Goal: Transaction & Acquisition: Purchase product/service

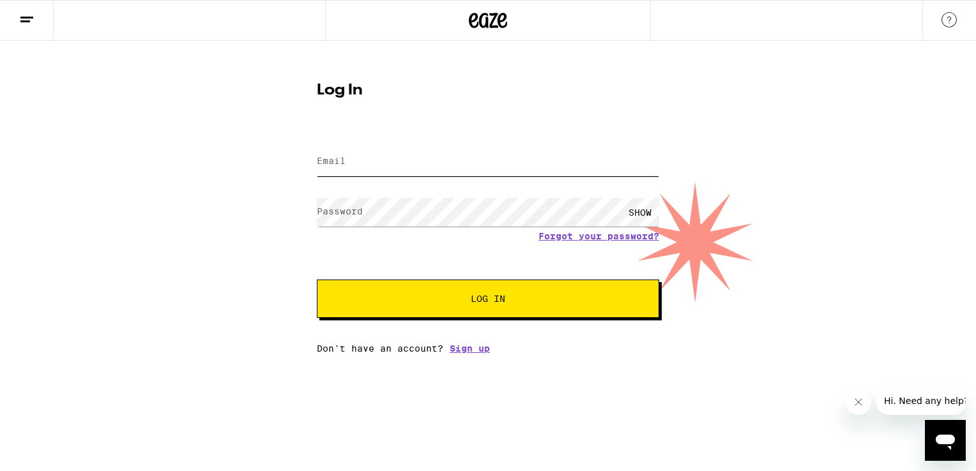
drag, startPoint x: 0, startPoint y: 0, endPoint x: 358, endPoint y: 160, distance: 391.8
click at [358, 160] on input "Email" at bounding box center [488, 161] width 342 height 29
type input "[EMAIL_ADDRESS][DOMAIN_NAME]"
click at [343, 209] on label "Password" at bounding box center [340, 211] width 46 height 10
click at [473, 290] on button "Log In" at bounding box center [488, 299] width 342 height 38
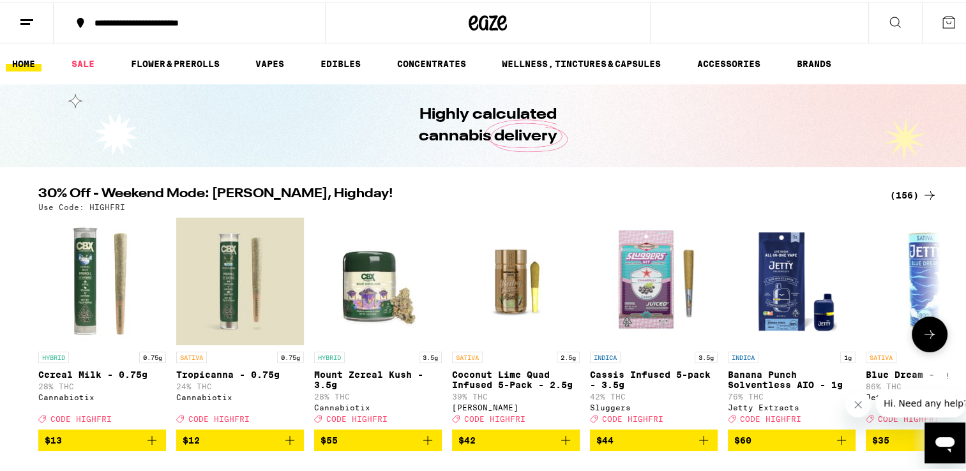
click at [928, 340] on icon at bounding box center [929, 331] width 15 height 15
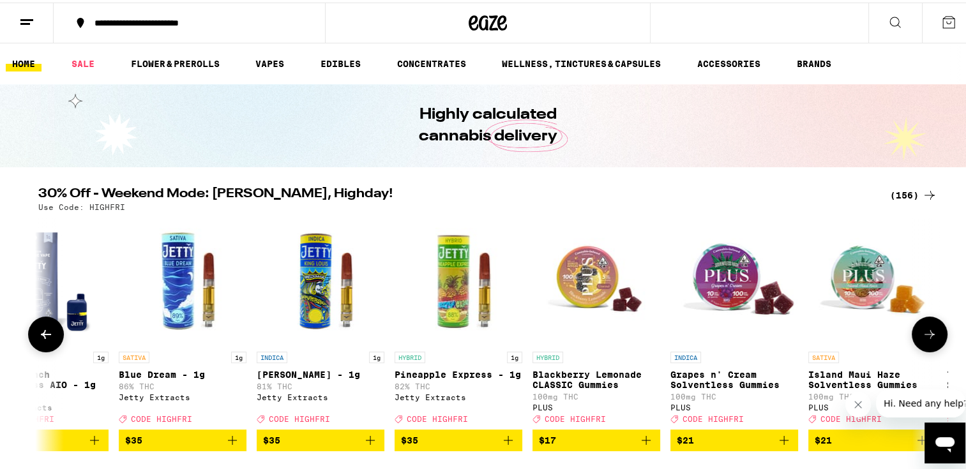
scroll to position [0, 760]
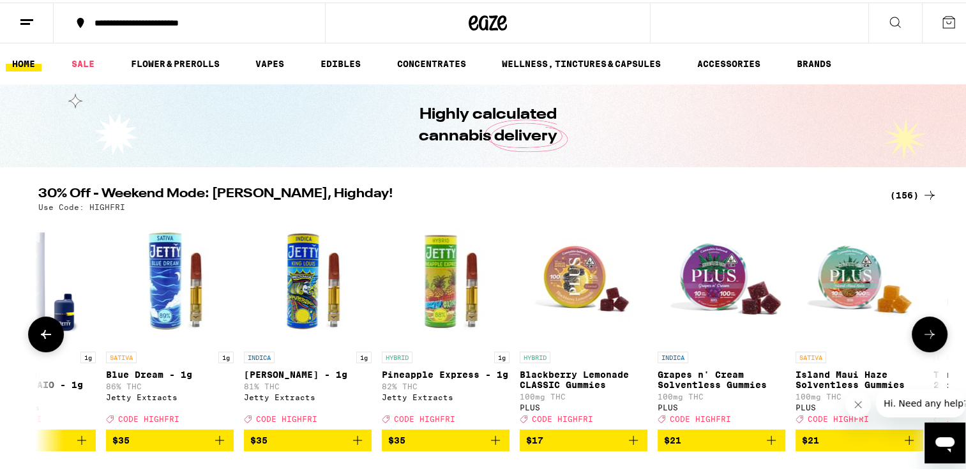
click at [921, 346] on button at bounding box center [930, 332] width 36 height 36
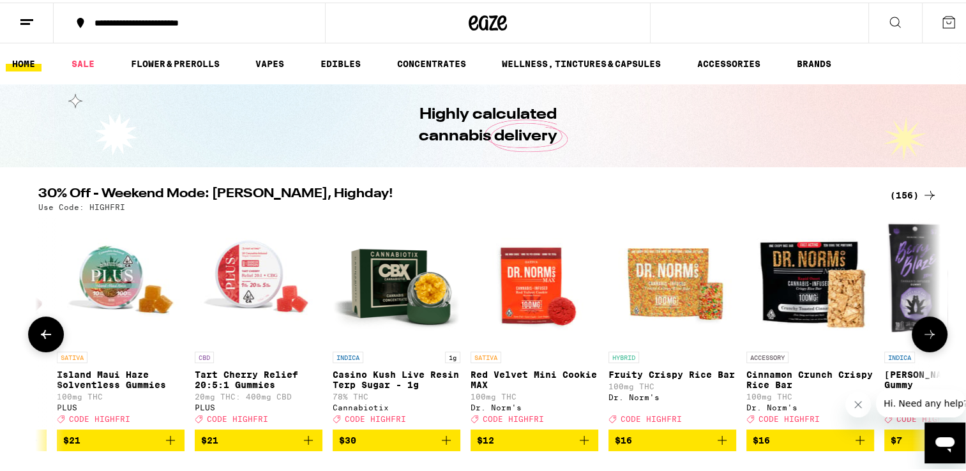
scroll to position [0, 1519]
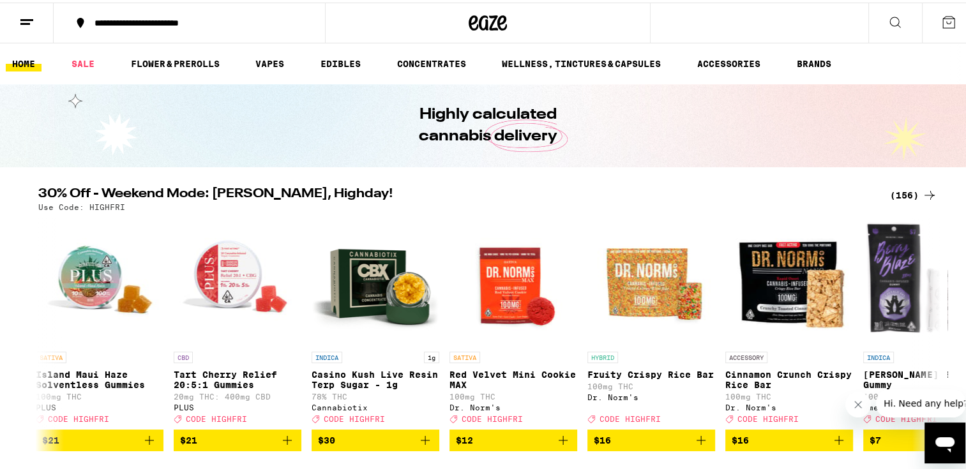
click at [954, 331] on div "30% Off - Weekend Mode: [PERSON_NAME], Highday! (156) Use Code: HIGHFRI HYBRID …" at bounding box center [488, 317] width 976 height 264
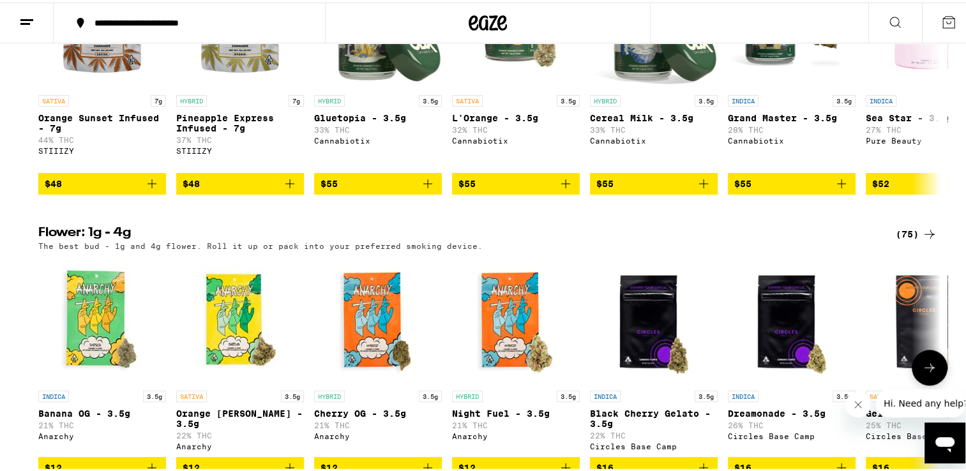
scroll to position [1085, 0]
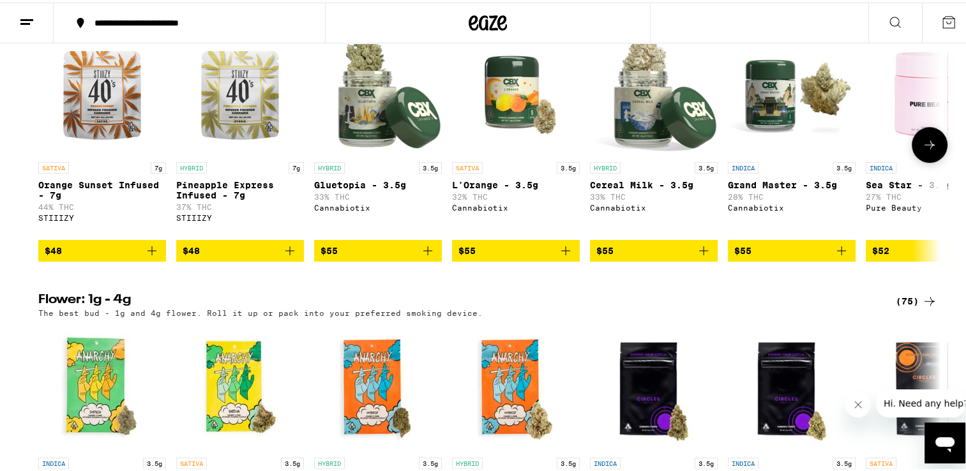
click at [395, 256] on span "$55" at bounding box center [377, 248] width 115 height 15
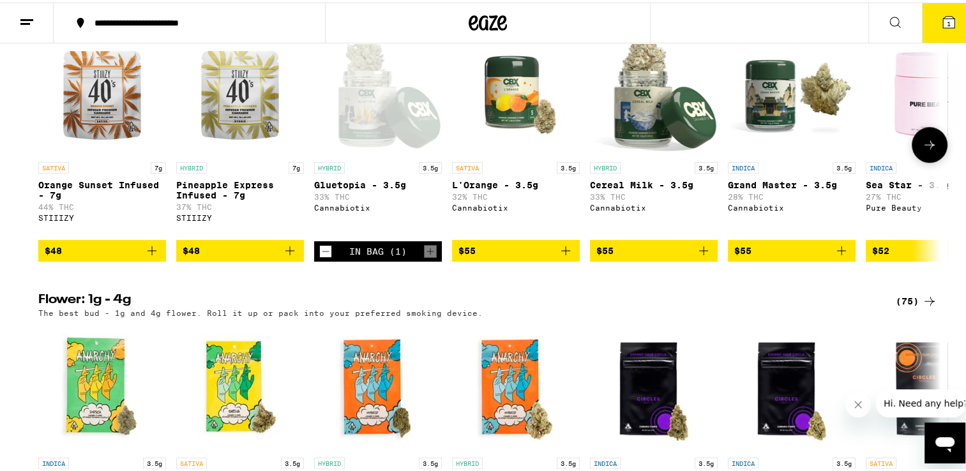
click at [497, 256] on span "$55" at bounding box center [515, 248] width 115 height 15
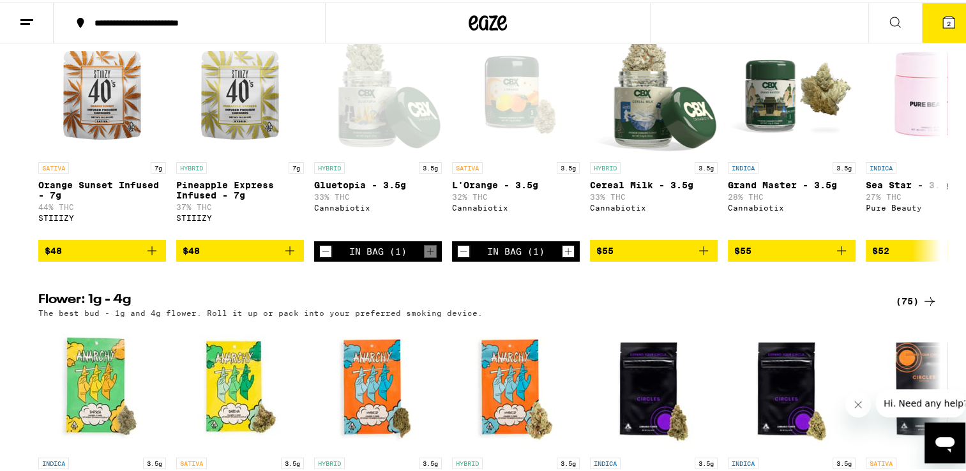
click at [922, 16] on button "2" at bounding box center [949, 21] width 54 height 40
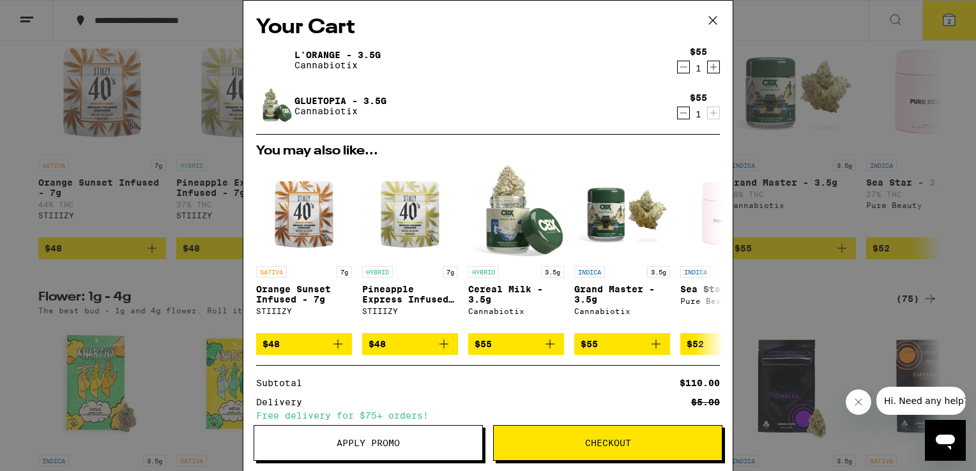
click at [712, 15] on icon at bounding box center [712, 20] width 19 height 19
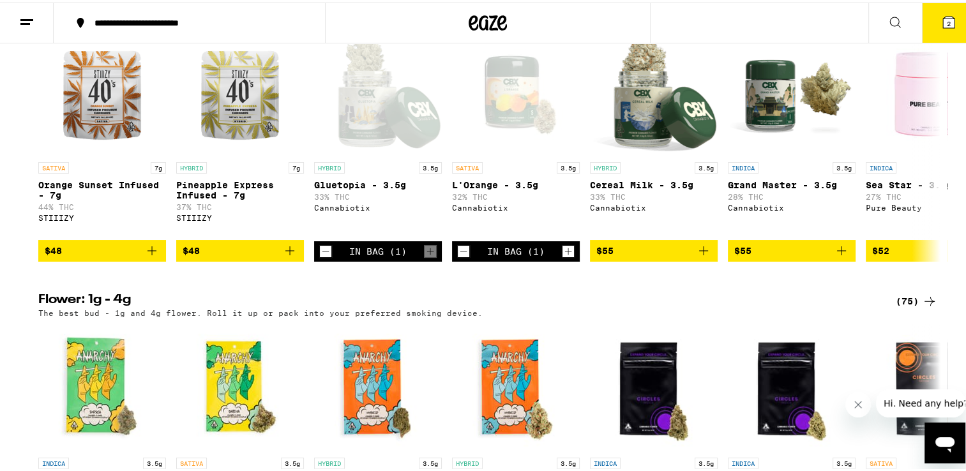
click at [947, 24] on span "2" at bounding box center [949, 21] width 4 height 8
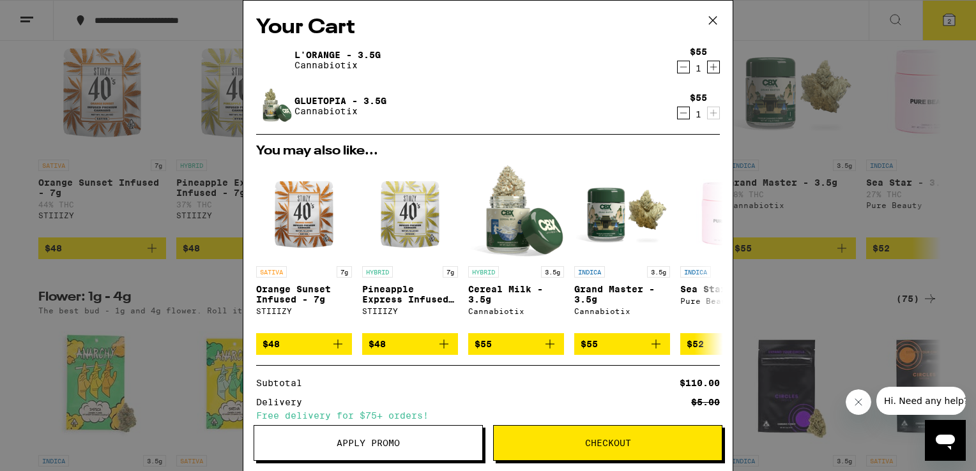
click at [532, 451] on button "Checkout" at bounding box center [607, 443] width 229 height 36
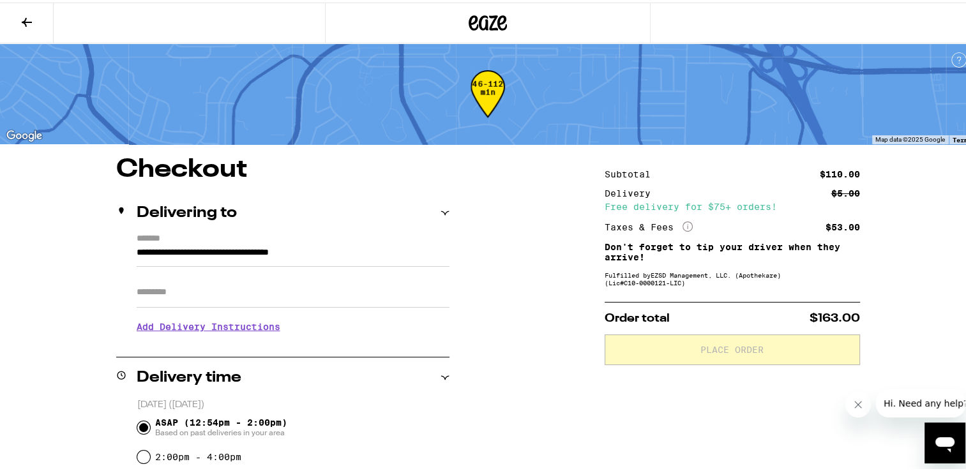
click at [36, 23] on button at bounding box center [27, 21] width 54 height 40
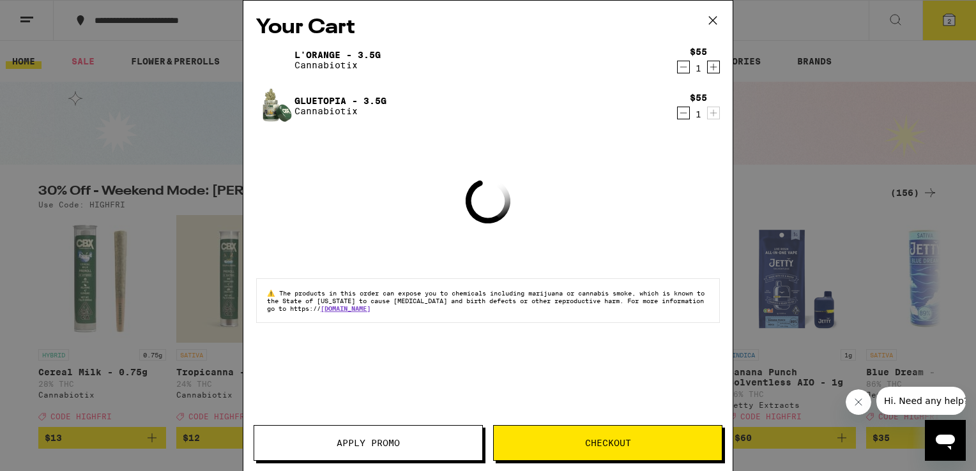
click at [714, 22] on icon at bounding box center [713, 21] width 8 height 8
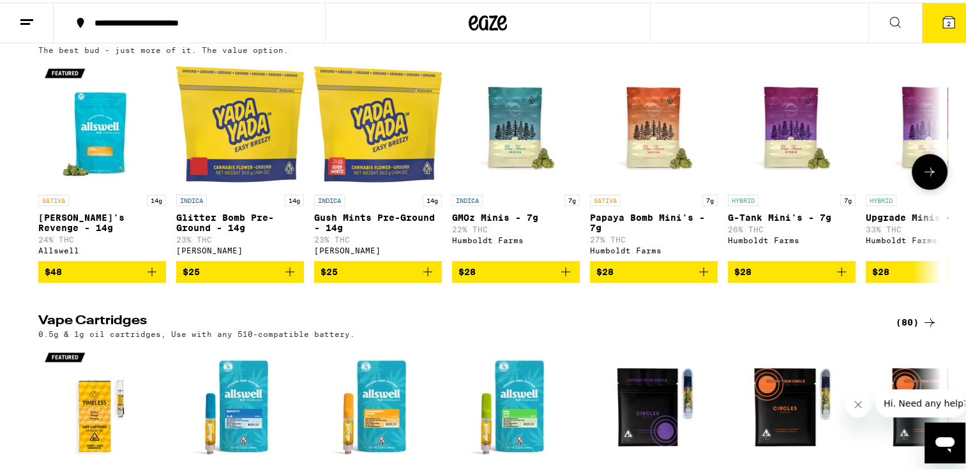
scroll to position [1851, 0]
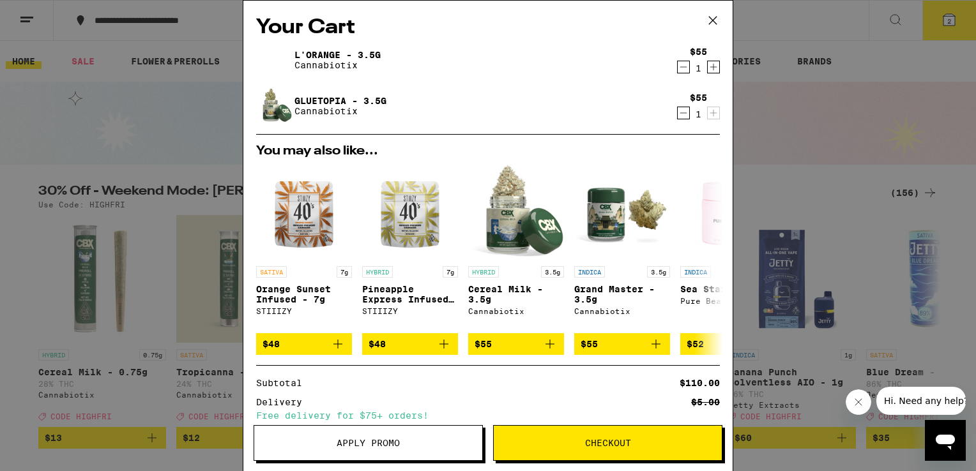
click at [564, 441] on span "Checkout" at bounding box center [608, 443] width 228 height 9
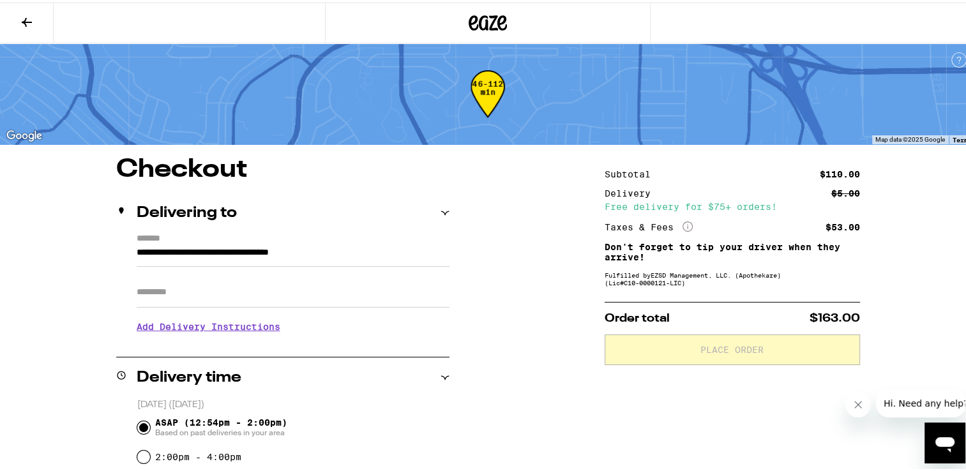
click at [29, 14] on icon at bounding box center [26, 19] width 15 height 15
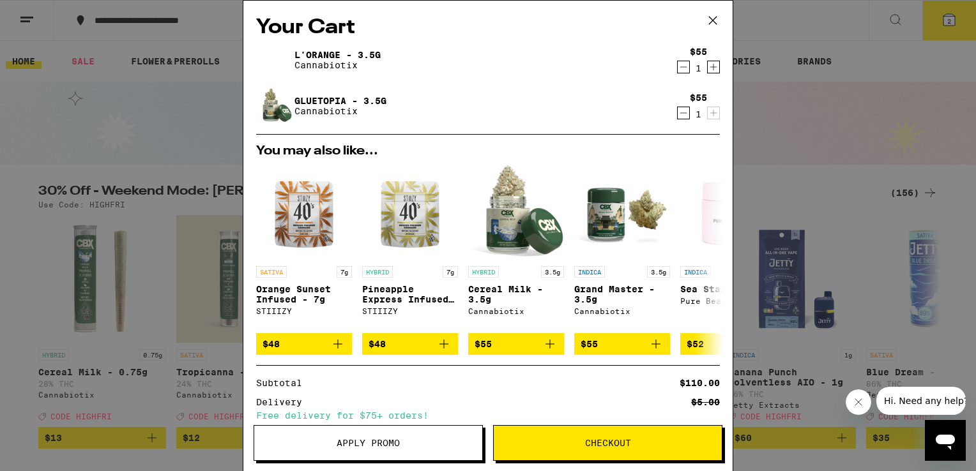
click at [718, 20] on icon at bounding box center [712, 20] width 19 height 19
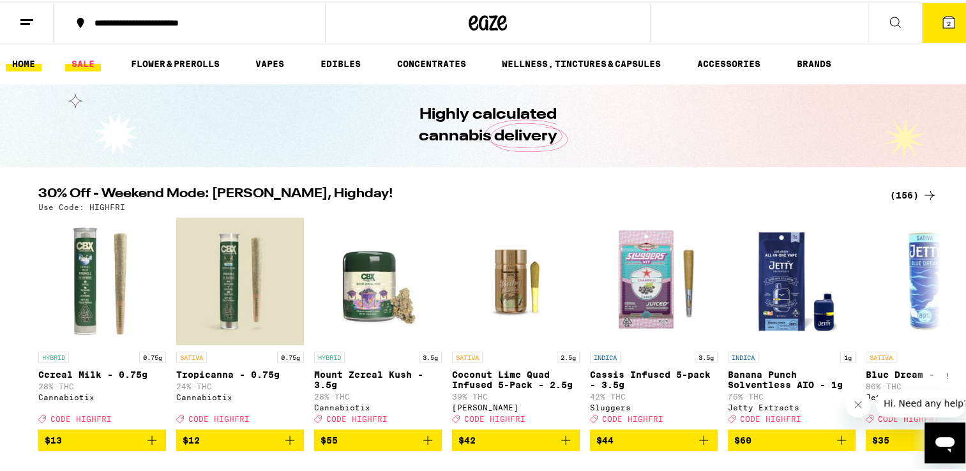
click at [80, 56] on link "SALE" at bounding box center [83, 61] width 36 height 15
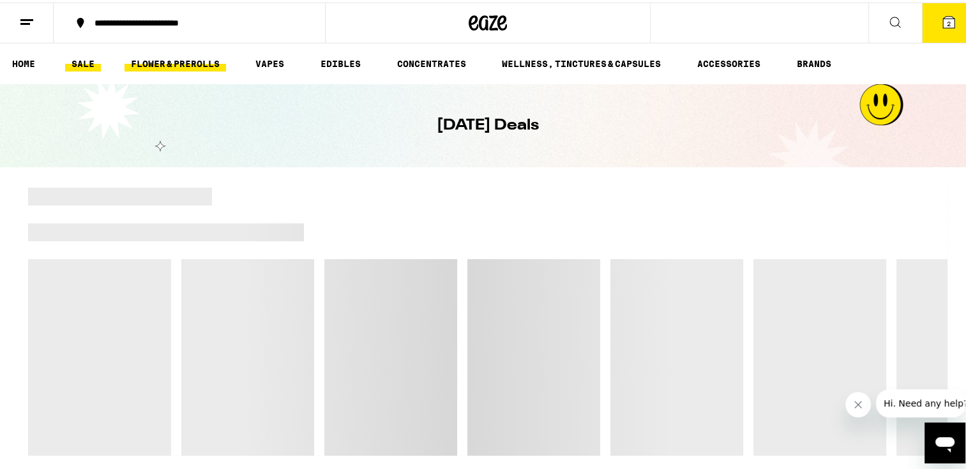
click at [181, 64] on link "FLOWER & PREROLLS" at bounding box center [175, 61] width 102 height 15
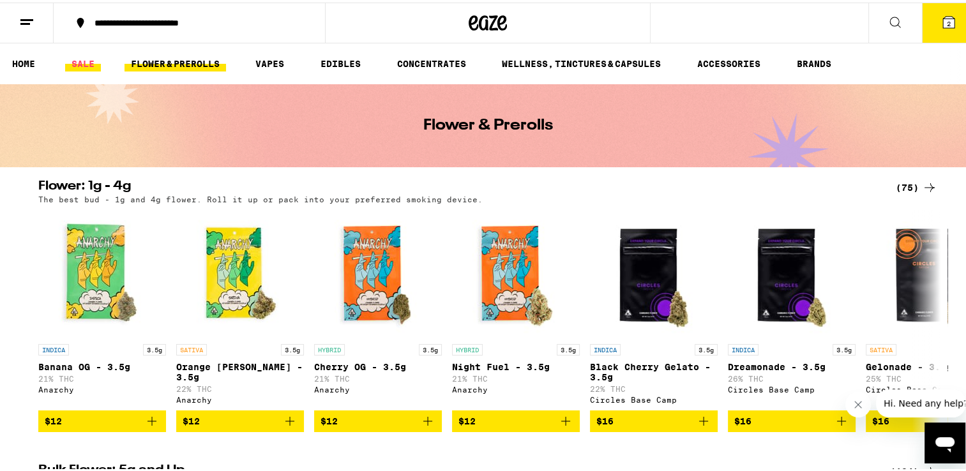
click at [92, 63] on link "SALE" at bounding box center [83, 61] width 36 height 15
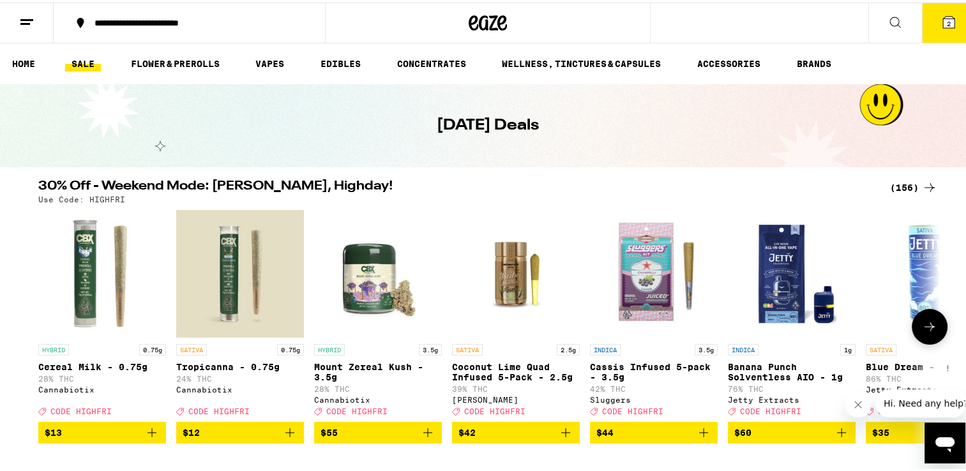
click at [930, 328] on icon at bounding box center [929, 324] width 15 height 15
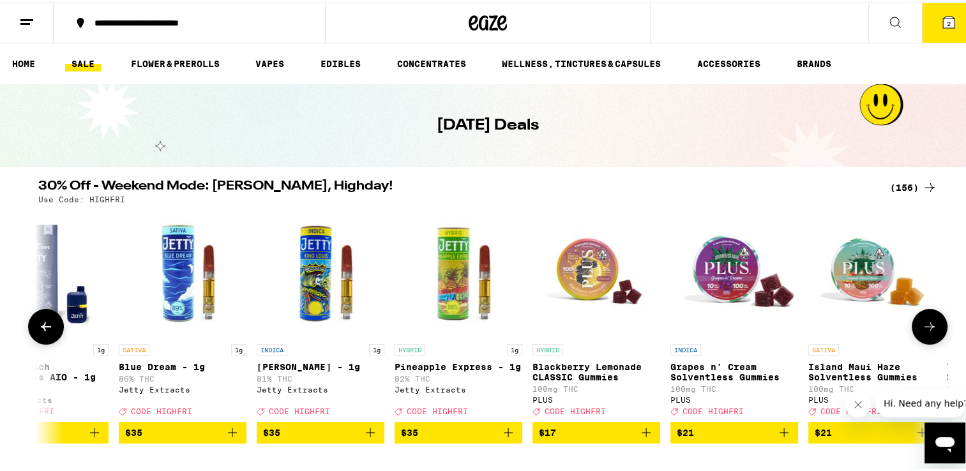
scroll to position [0, 760]
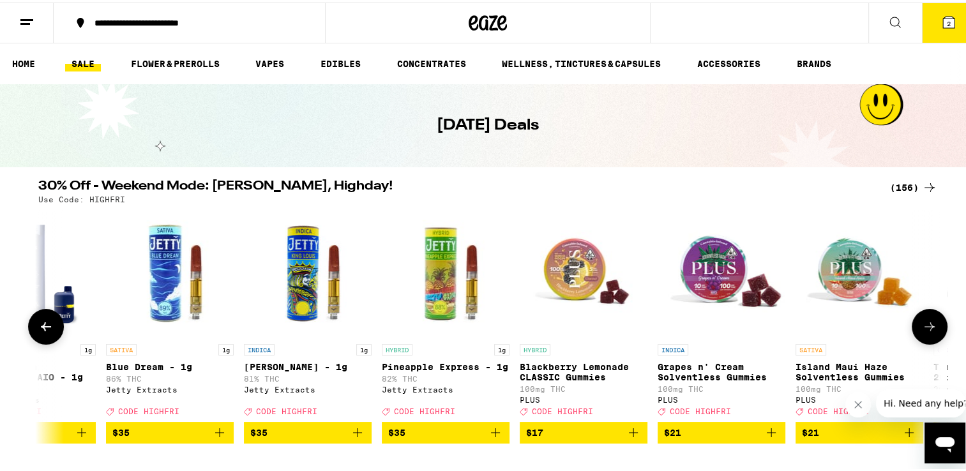
click at [926, 332] on icon at bounding box center [929, 324] width 15 height 15
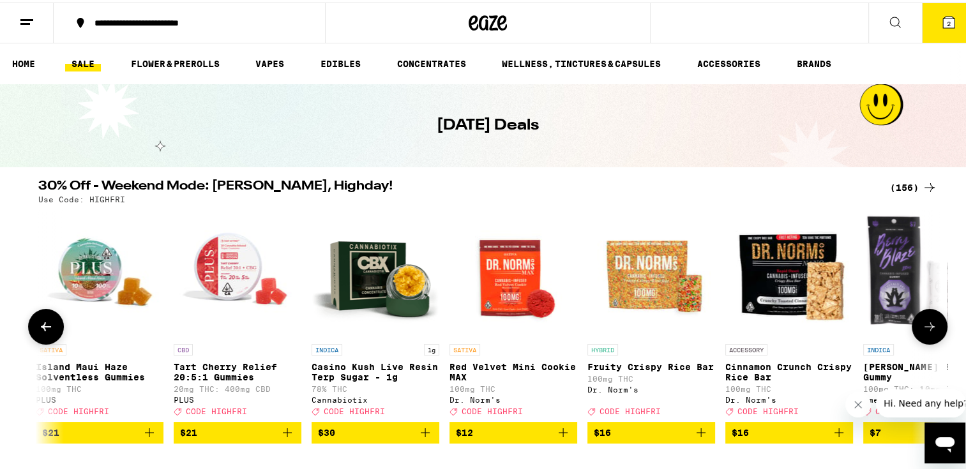
click at [922, 332] on icon at bounding box center [929, 324] width 15 height 15
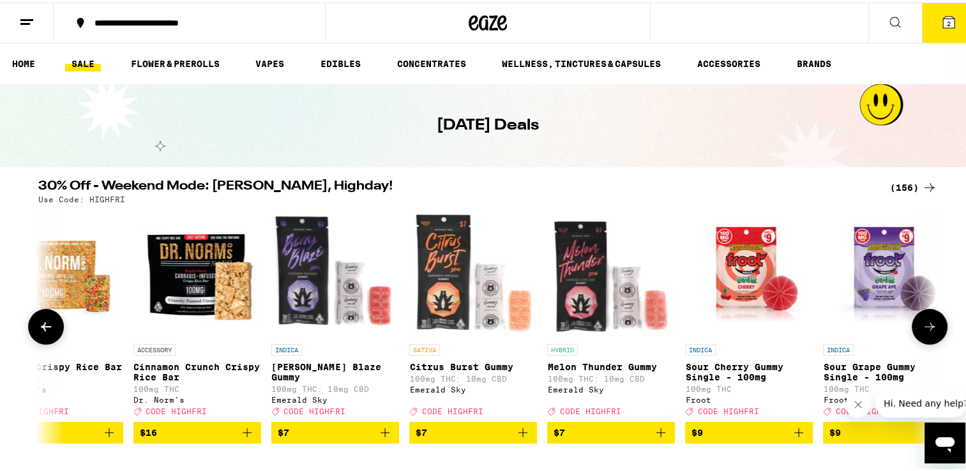
scroll to position [0, 2280]
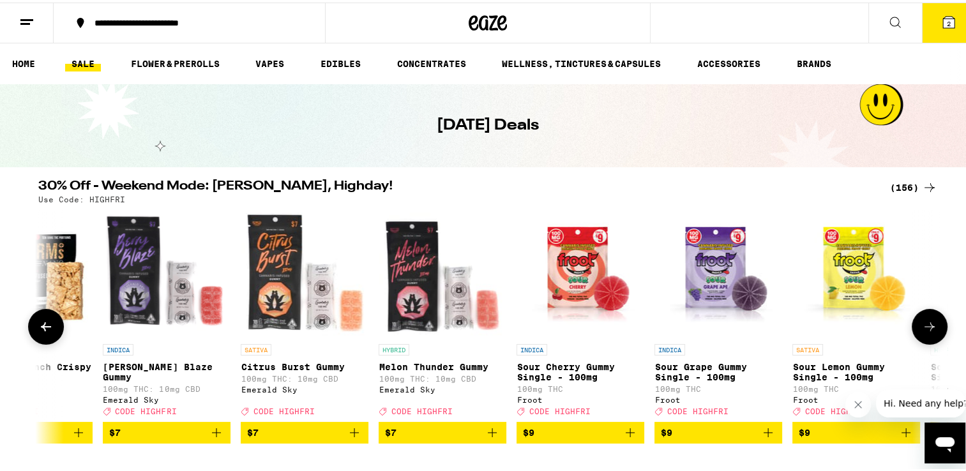
click at [922, 329] on icon at bounding box center [929, 324] width 15 height 15
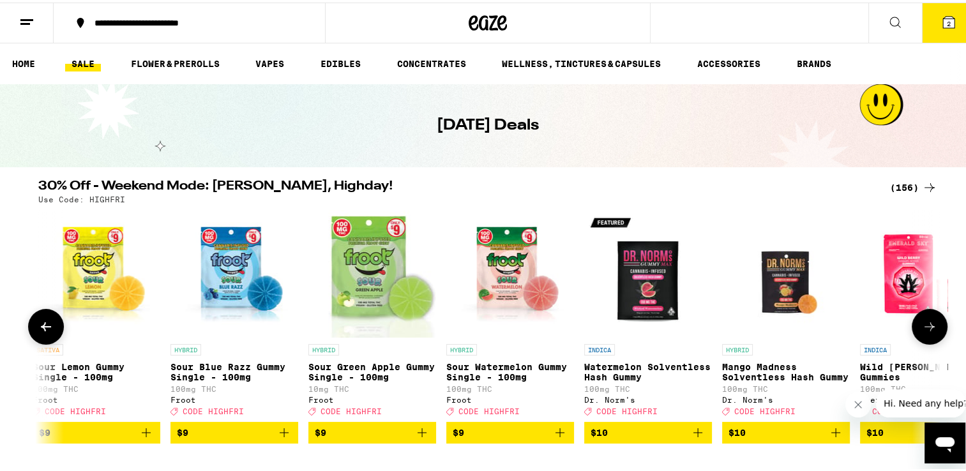
click at [922, 329] on icon at bounding box center [929, 324] width 15 height 15
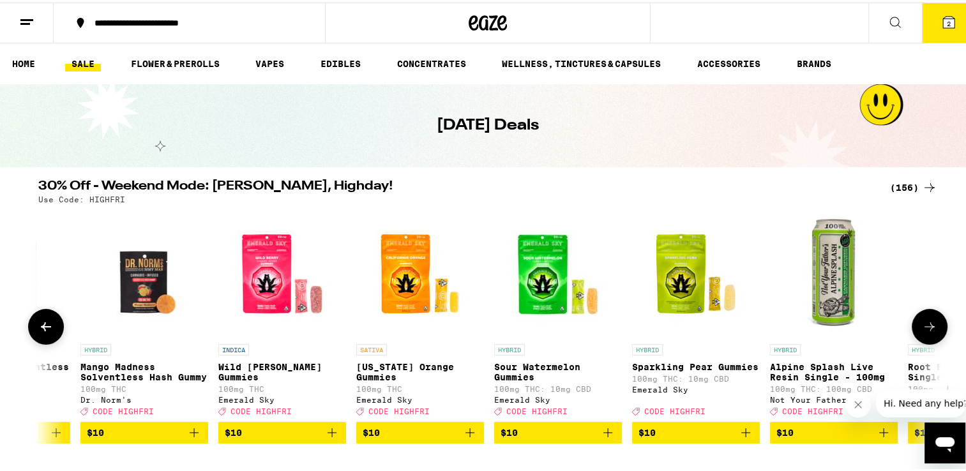
scroll to position [0, 3800]
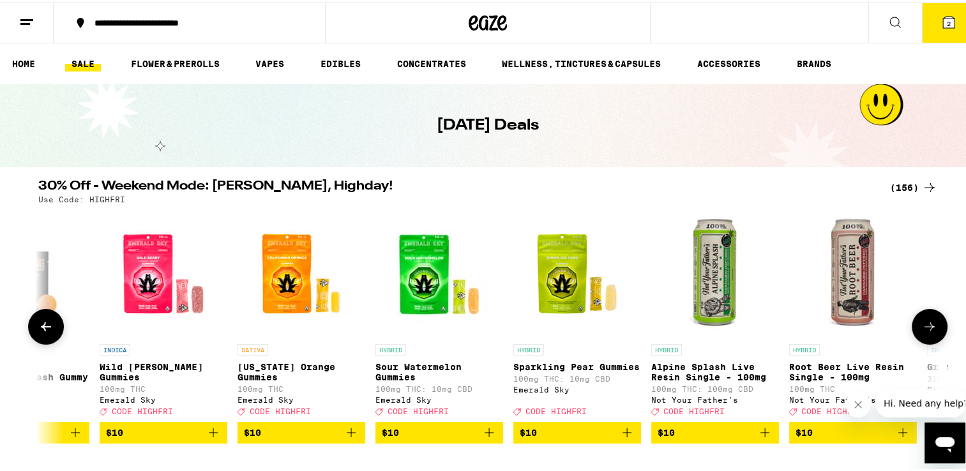
click at [922, 329] on icon at bounding box center [929, 324] width 15 height 15
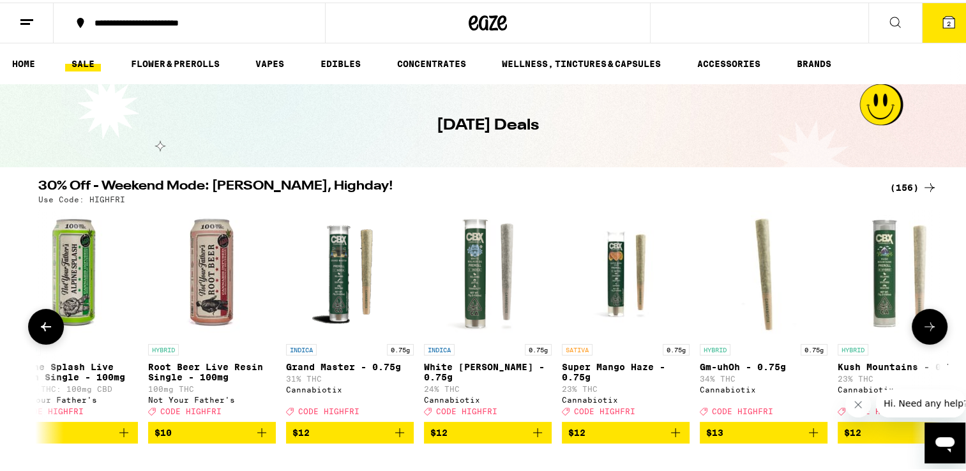
scroll to position [0, 4560]
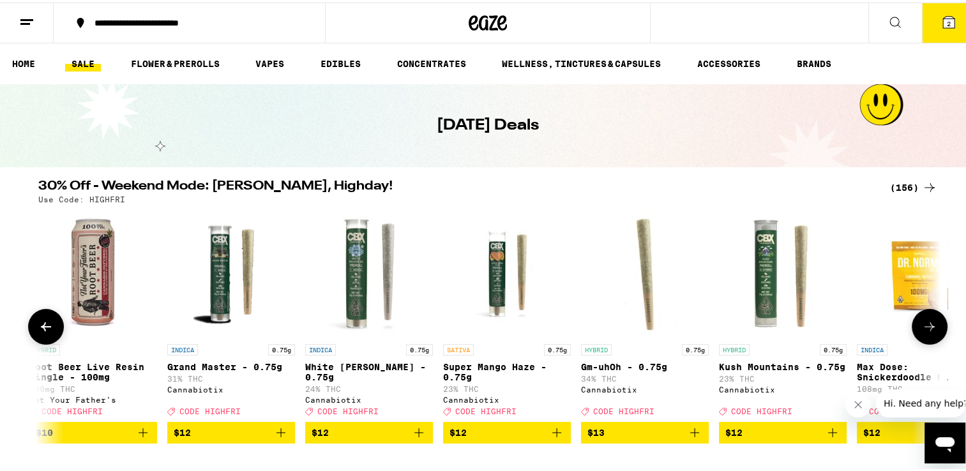
click at [922, 329] on icon at bounding box center [929, 324] width 15 height 15
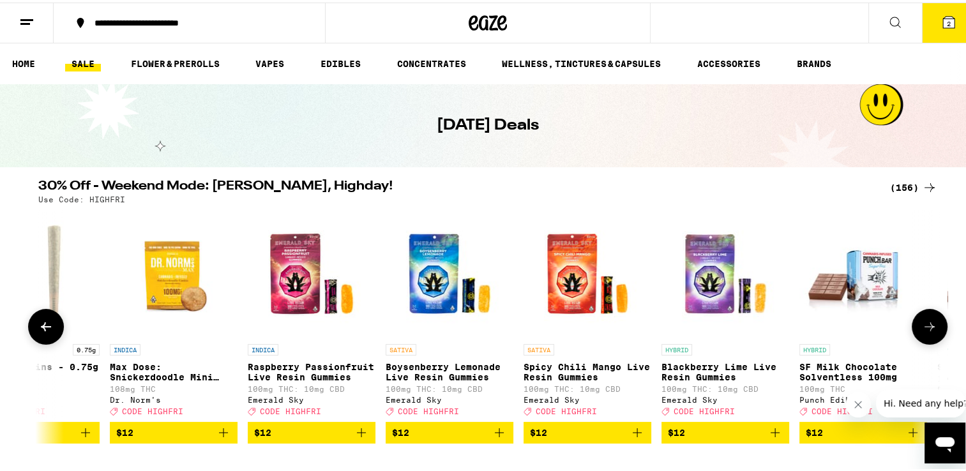
scroll to position [0, 5319]
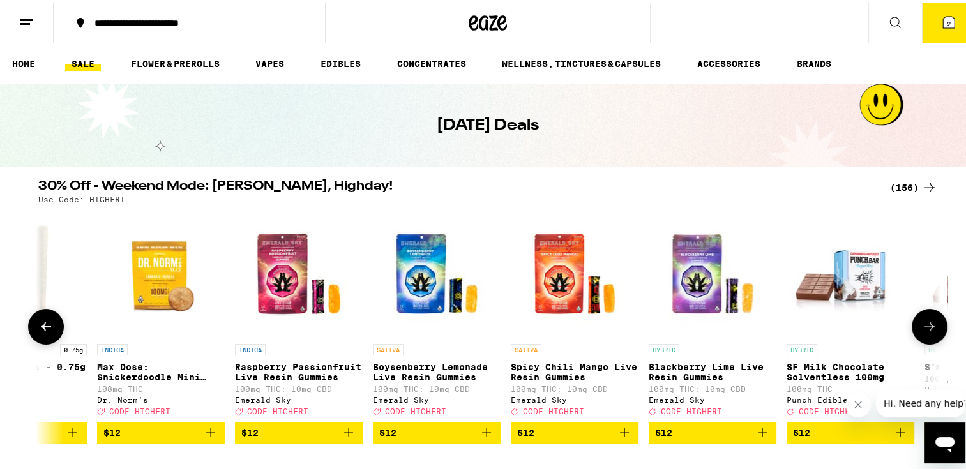
click at [922, 329] on icon at bounding box center [929, 324] width 15 height 15
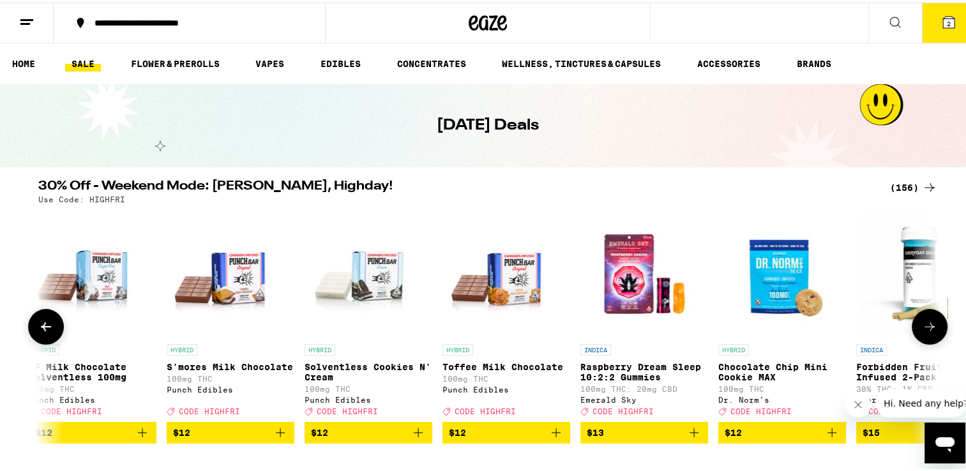
scroll to position [0, 6080]
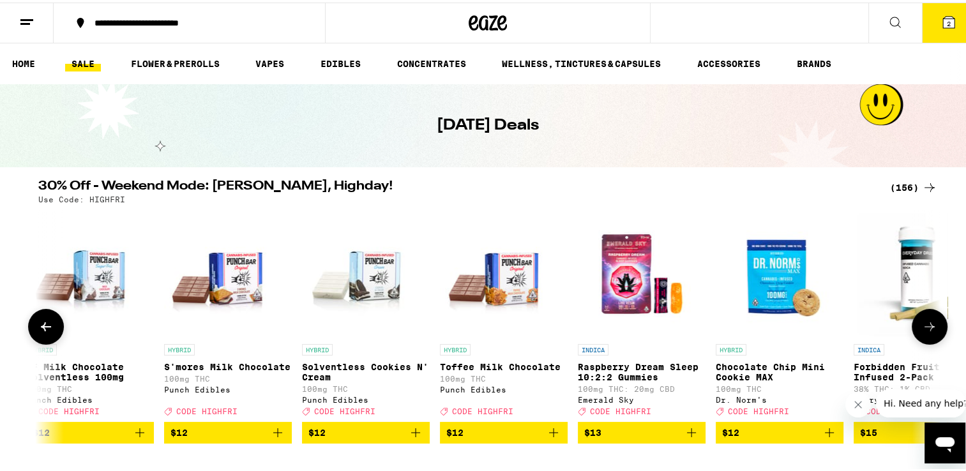
click at [54, 328] on button at bounding box center [46, 324] width 36 height 36
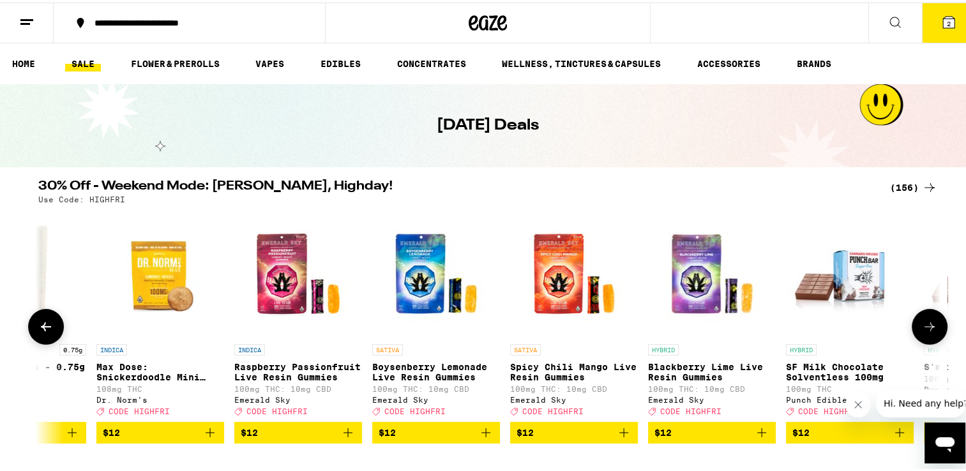
click at [49, 328] on button at bounding box center [46, 324] width 36 height 36
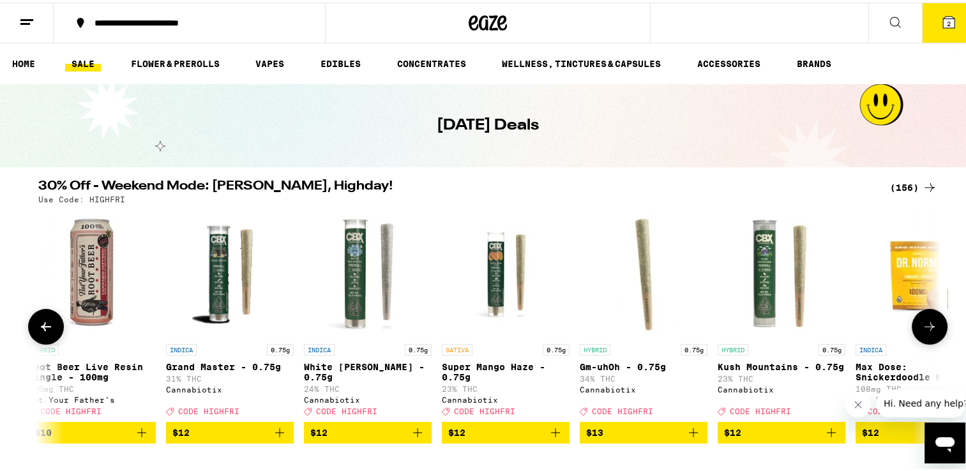
click at [49, 328] on button at bounding box center [46, 324] width 36 height 36
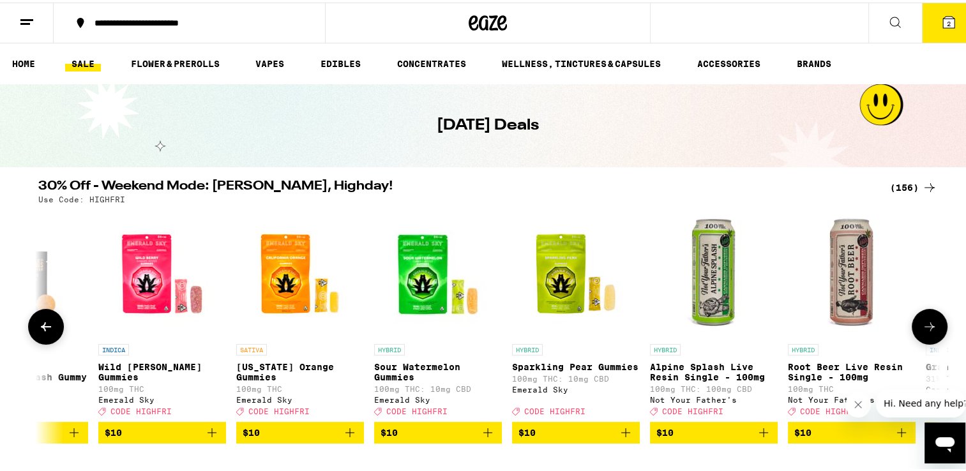
click at [49, 328] on button at bounding box center [46, 324] width 36 height 36
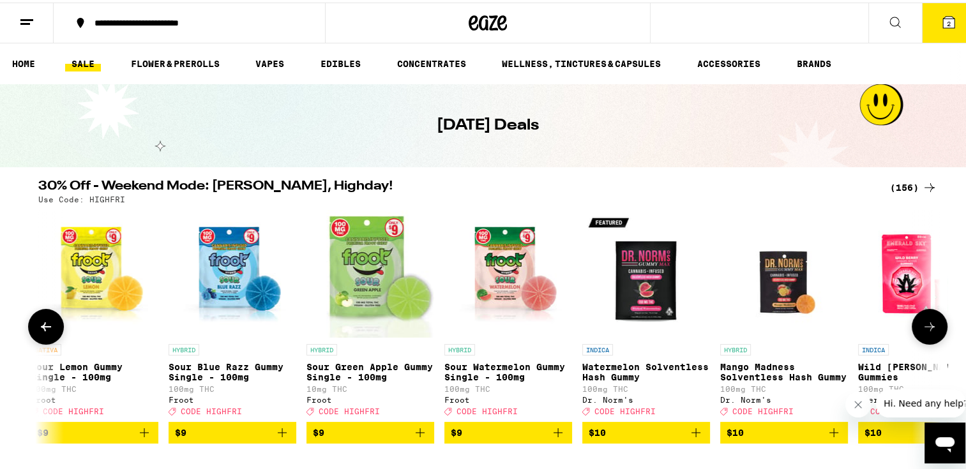
click at [49, 328] on button at bounding box center [46, 324] width 36 height 36
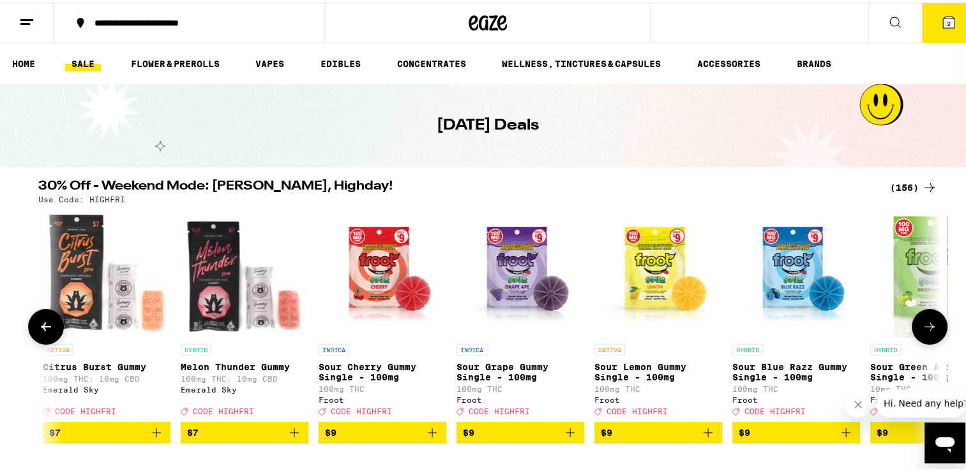
scroll to position [0, 2282]
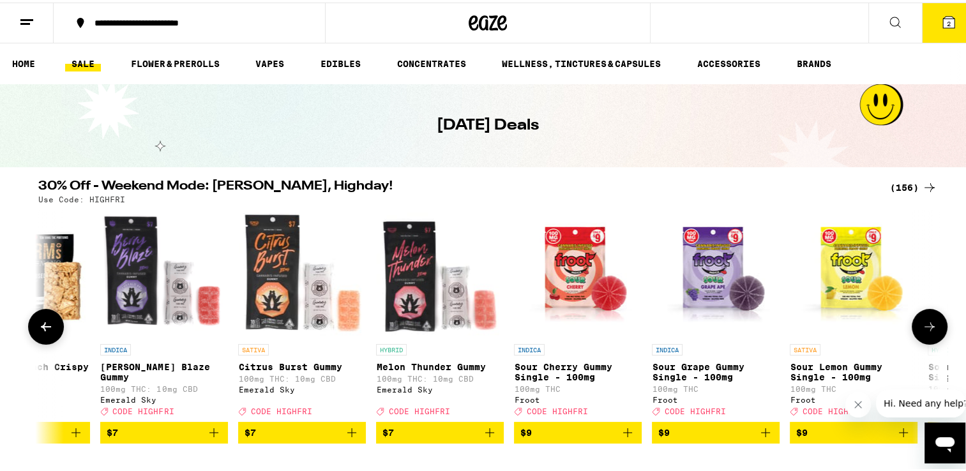
click at [49, 328] on button at bounding box center [46, 324] width 36 height 36
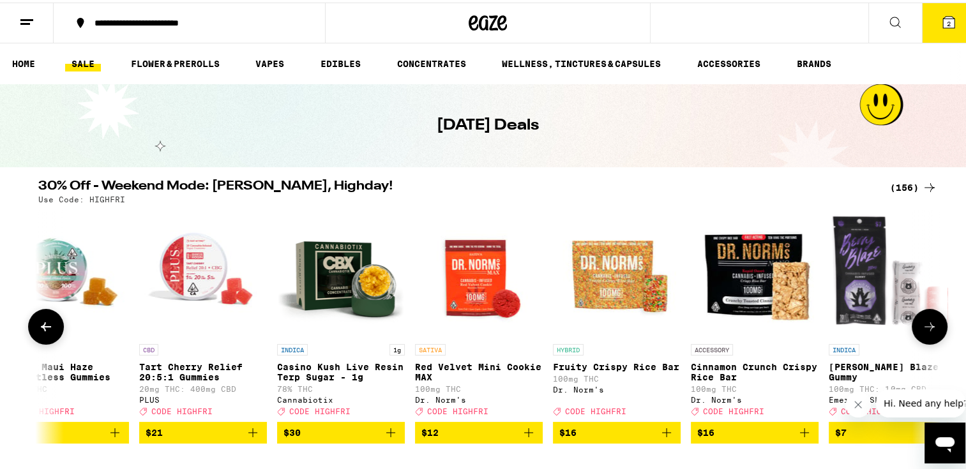
scroll to position [0, 1523]
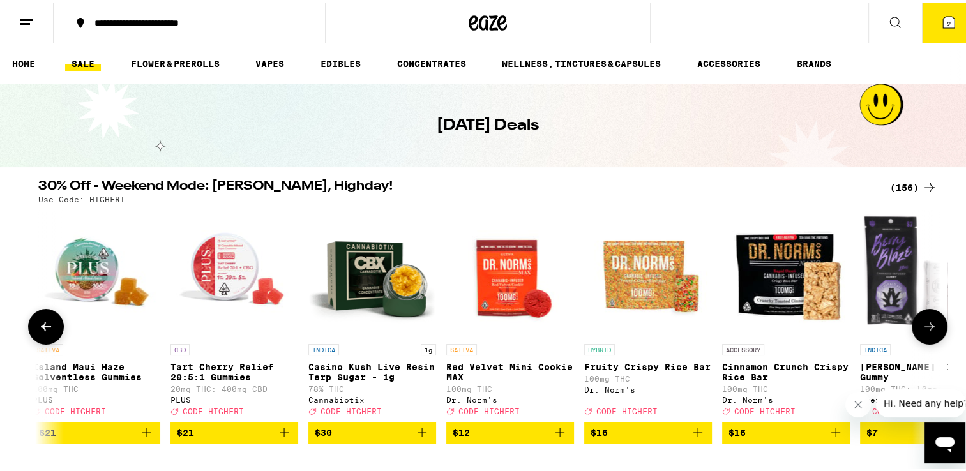
click at [49, 328] on button at bounding box center [46, 324] width 36 height 36
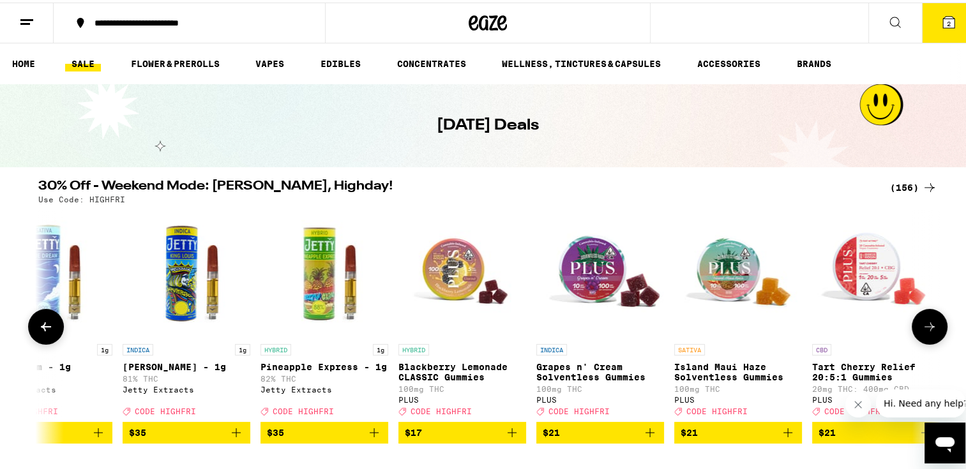
scroll to position [0, 764]
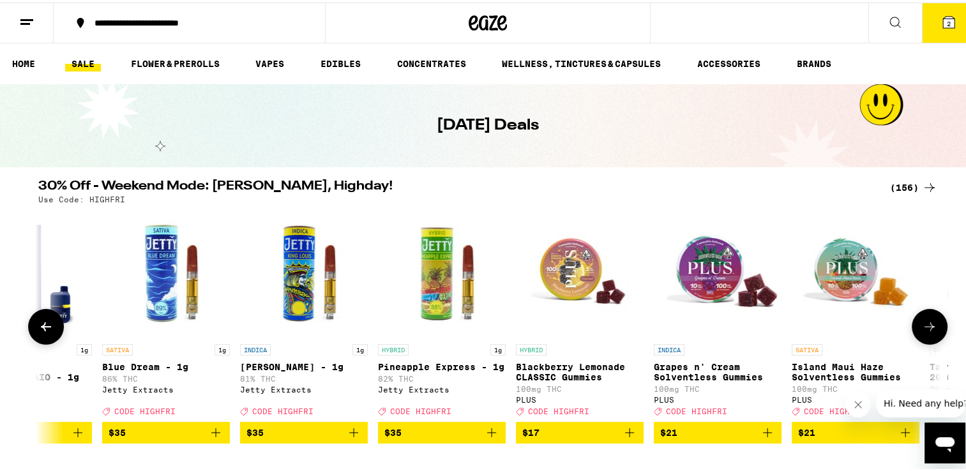
click at [49, 328] on button at bounding box center [46, 324] width 36 height 36
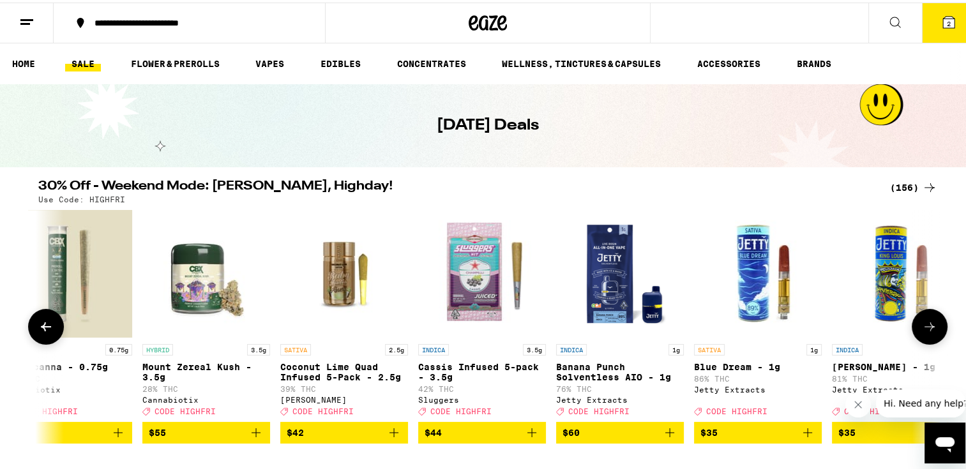
scroll to position [0, 4]
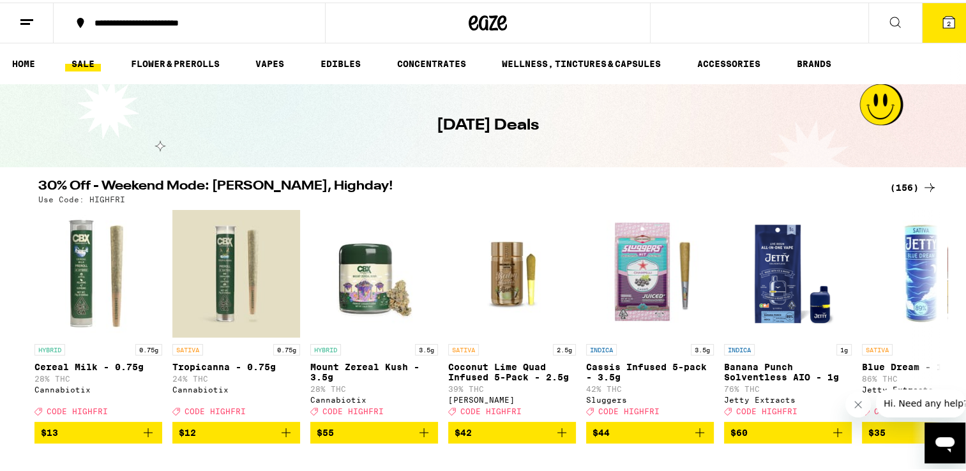
click at [941, 13] on icon at bounding box center [948, 19] width 15 height 15
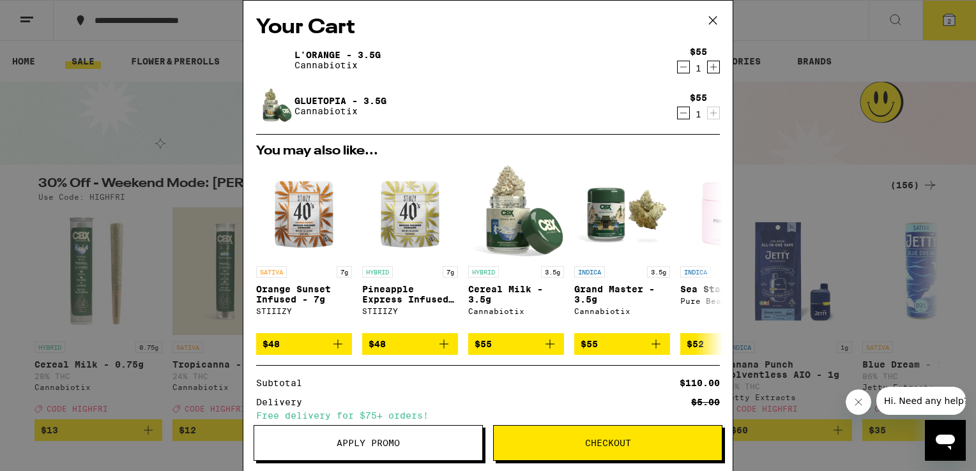
click at [677, 110] on icon "Decrement" at bounding box center [682, 112] width 11 height 15
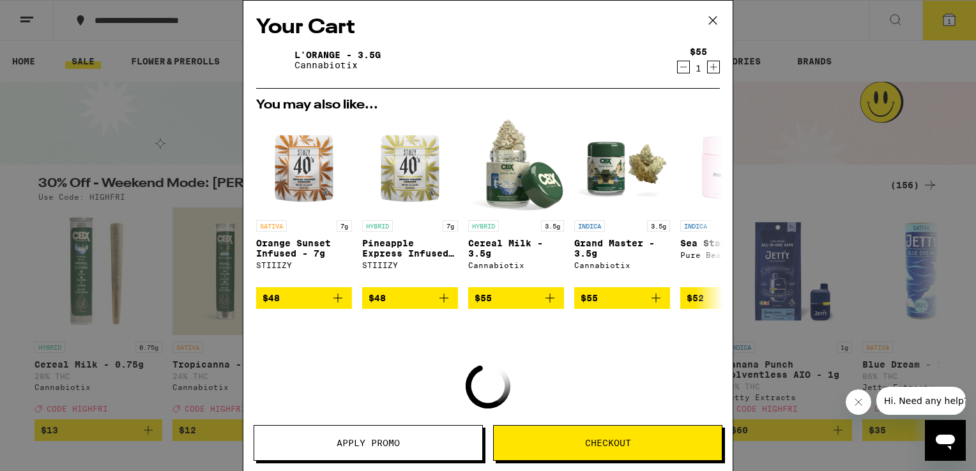
click at [677, 70] on icon "Decrement" at bounding box center [682, 66] width 11 height 15
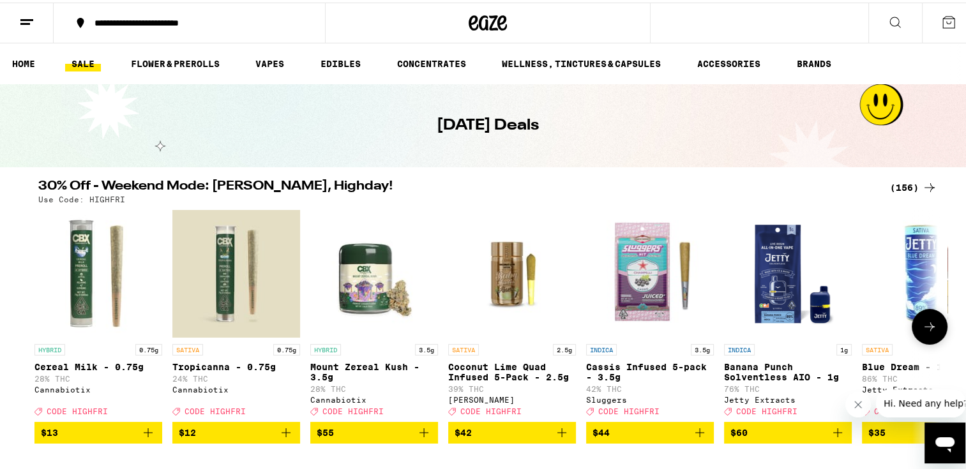
click at [361, 275] on img "Open page for Mount Zereal Kush - 3.5g from Cannabiotix" at bounding box center [374, 271] width 128 height 128
click at [335, 438] on span "$55" at bounding box center [374, 430] width 115 height 15
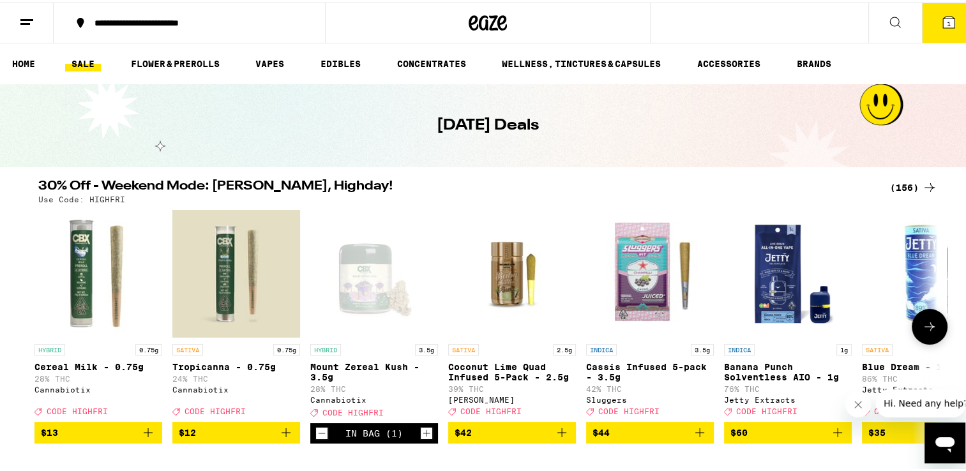
click at [421, 435] on icon "Increment" at bounding box center [426, 430] width 11 height 15
click at [944, 31] on button "2" at bounding box center [949, 21] width 54 height 40
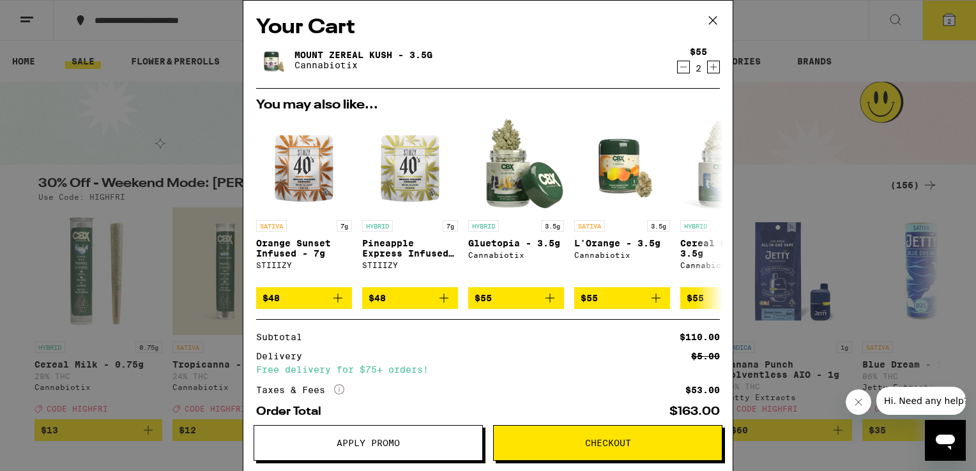
click at [718, 20] on icon at bounding box center [712, 20] width 19 height 19
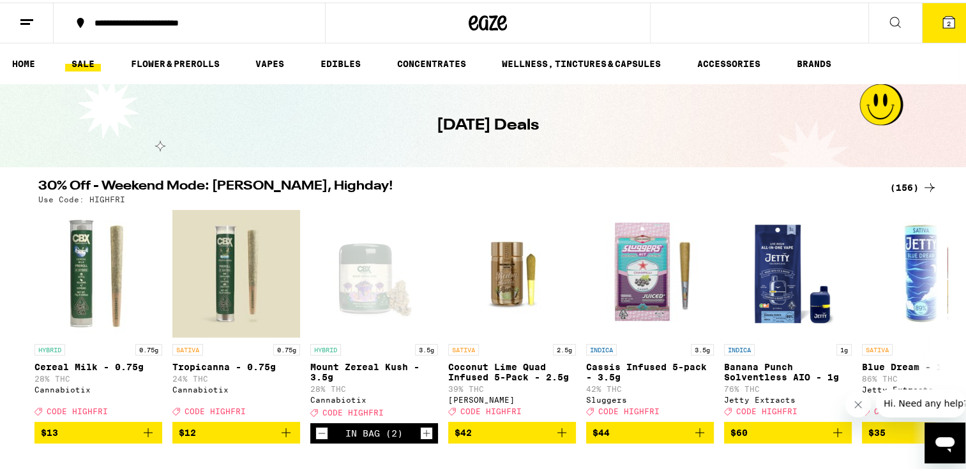
click at [956, 11] on button "2" at bounding box center [949, 21] width 54 height 40
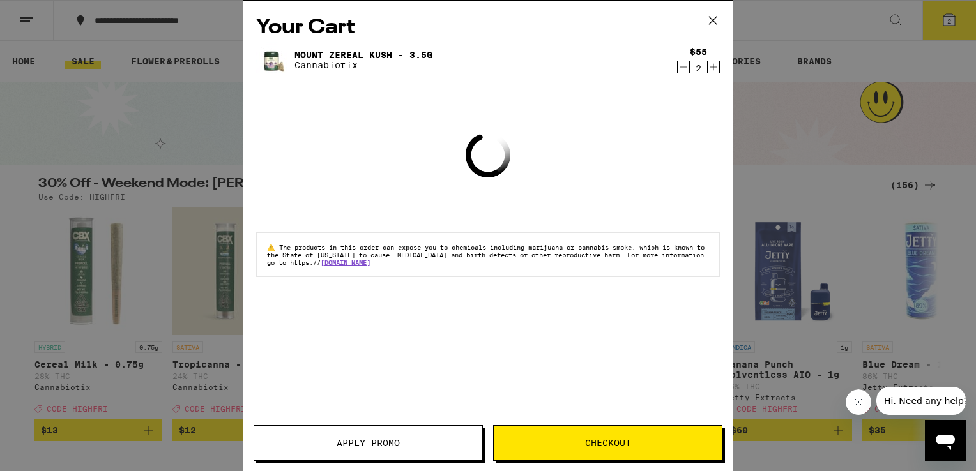
click at [291, 438] on button "Apply Promo" at bounding box center [367, 443] width 229 height 36
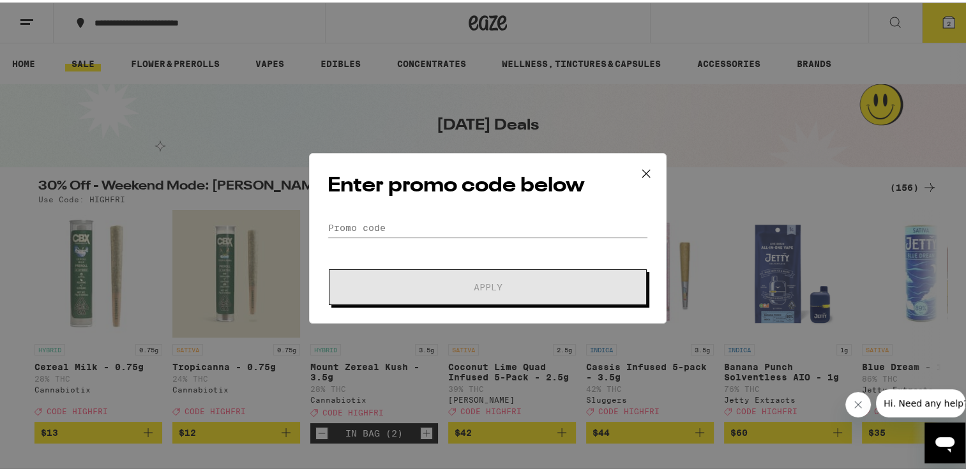
click at [411, 212] on div "Enter promo code below Promo Code Apply" at bounding box center [488, 236] width 358 height 170
click at [409, 229] on input "Promo Code" at bounding box center [488, 225] width 320 height 19
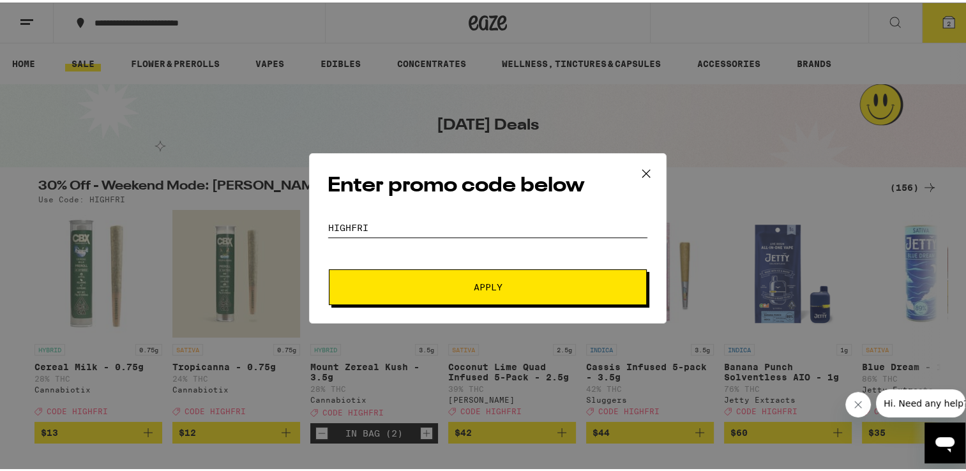
type input "HIGHFRI"
click at [464, 282] on span "Apply" at bounding box center [488, 284] width 230 height 9
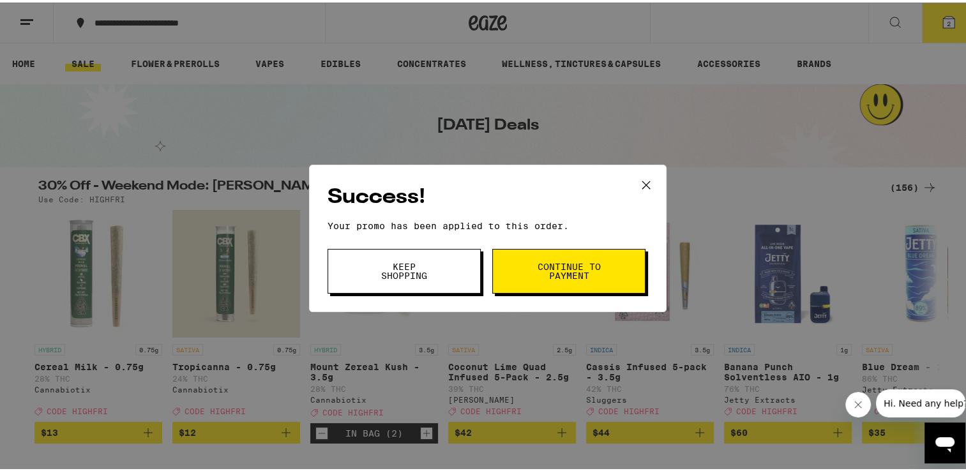
click at [522, 278] on button "Continue to payment" at bounding box center [568, 268] width 153 height 45
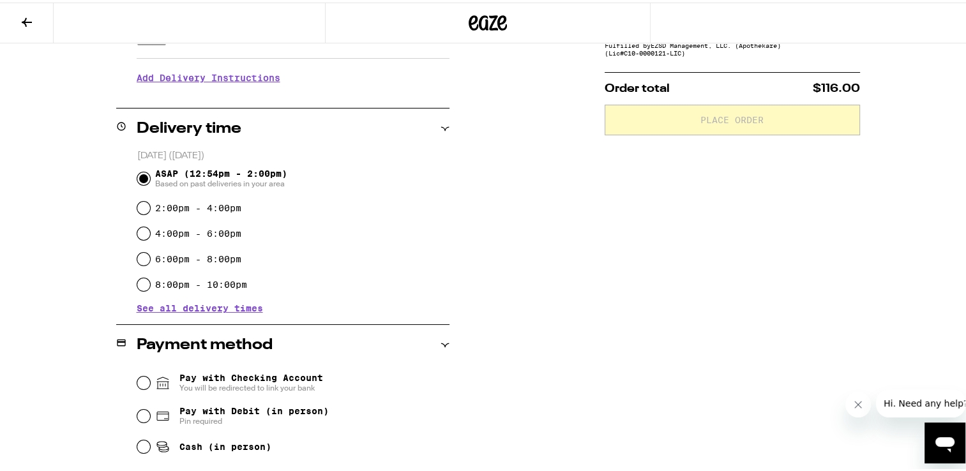
scroll to position [255, 0]
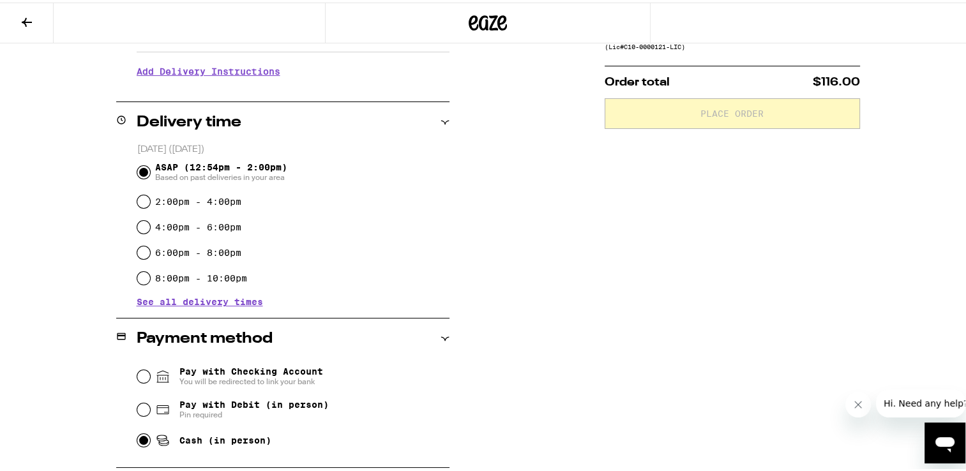
drag, startPoint x: 137, startPoint y: 436, endPoint x: 255, endPoint y: 469, distance: 123.3
click at [138, 437] on input "Cash (in person)" at bounding box center [143, 438] width 13 height 13
radio input "true"
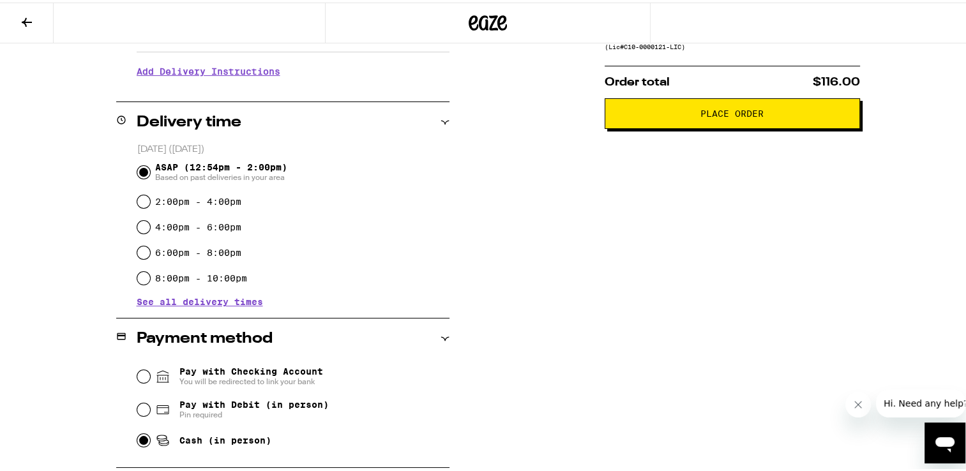
click at [700, 112] on span "Place Order" at bounding box center [731, 111] width 63 height 9
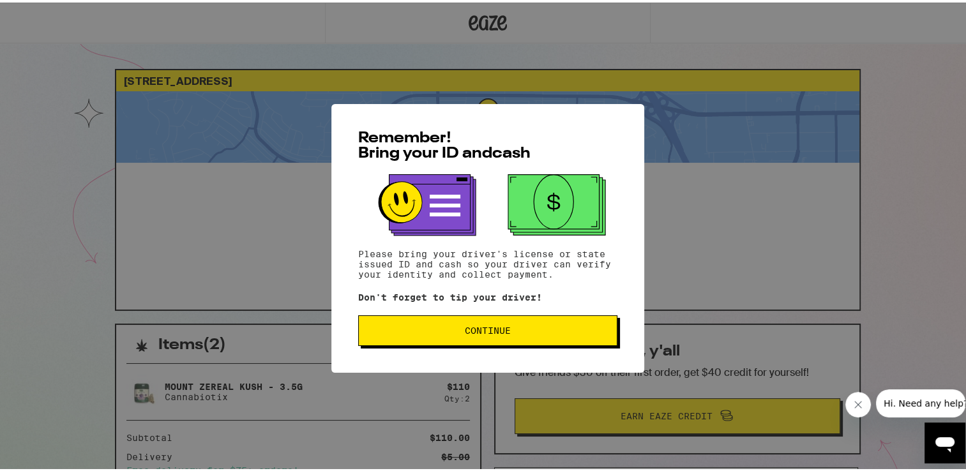
click at [501, 323] on button "Continue" at bounding box center [487, 328] width 259 height 31
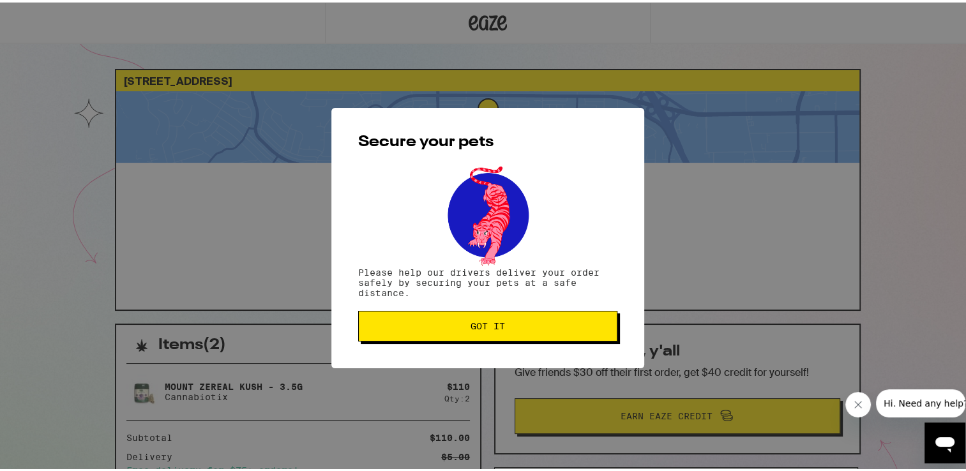
click at [475, 318] on button "Got it" at bounding box center [487, 323] width 259 height 31
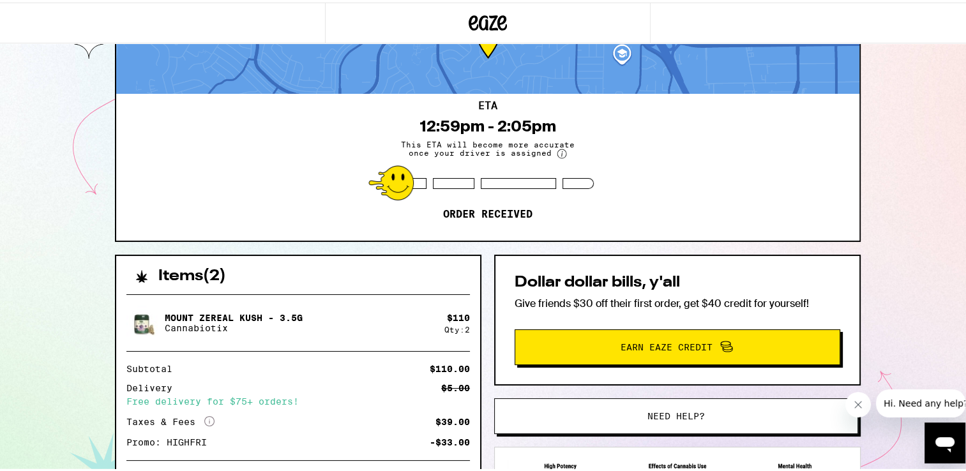
scroll to position [64, 0]
